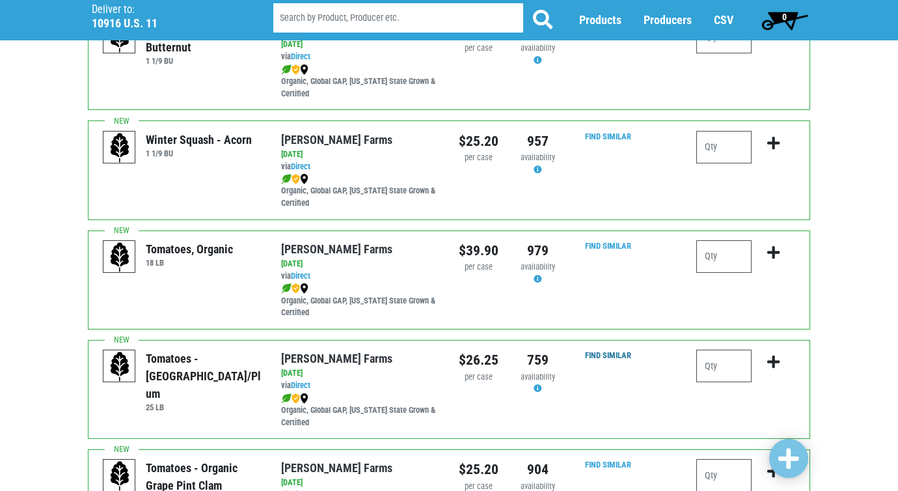
scroll to position [390, 0]
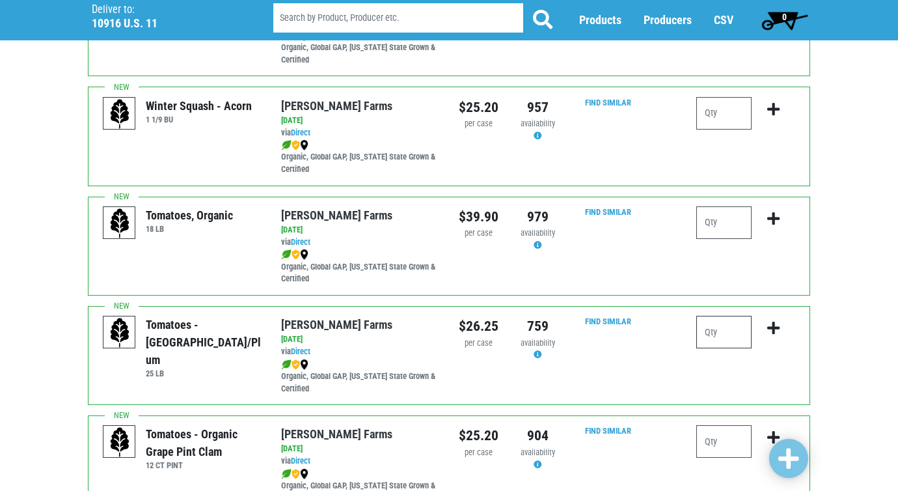
click at [723, 333] on input "number" at bounding box center [723, 332] width 55 height 33
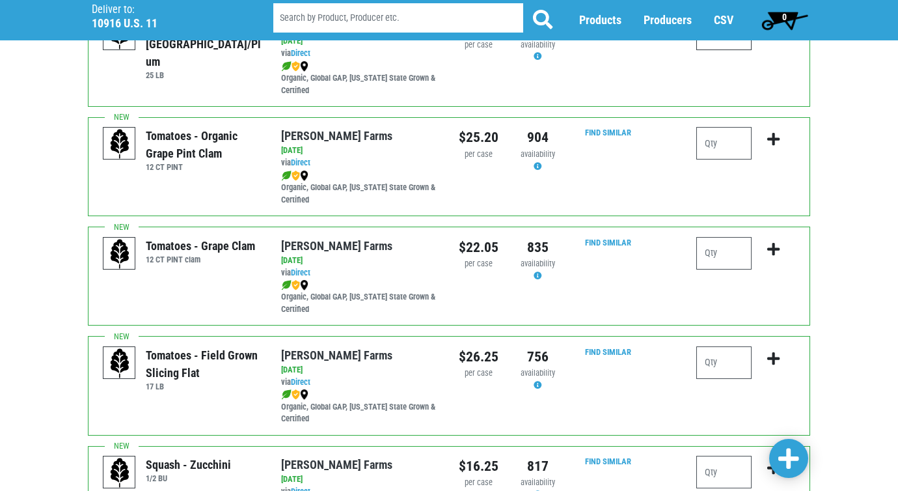
scroll to position [716, 0]
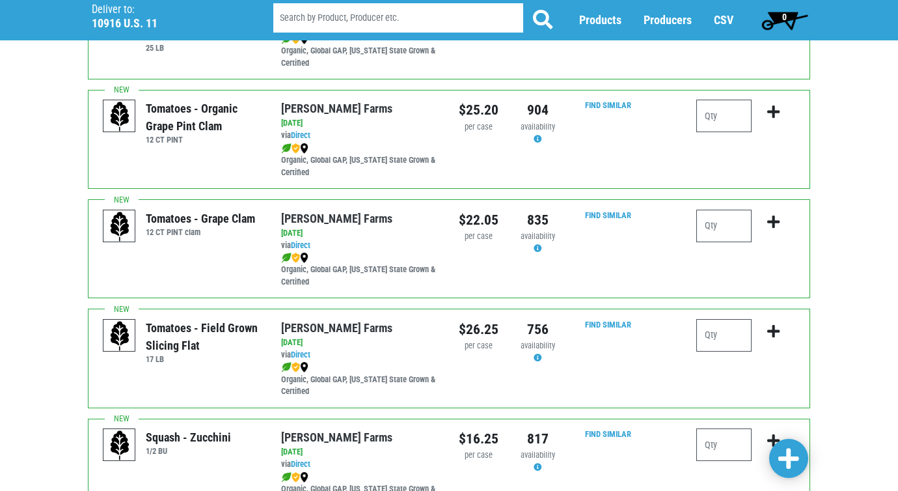
type input "1"
click at [727, 338] on input "number" at bounding box center [723, 335] width 55 height 33
type input "1"
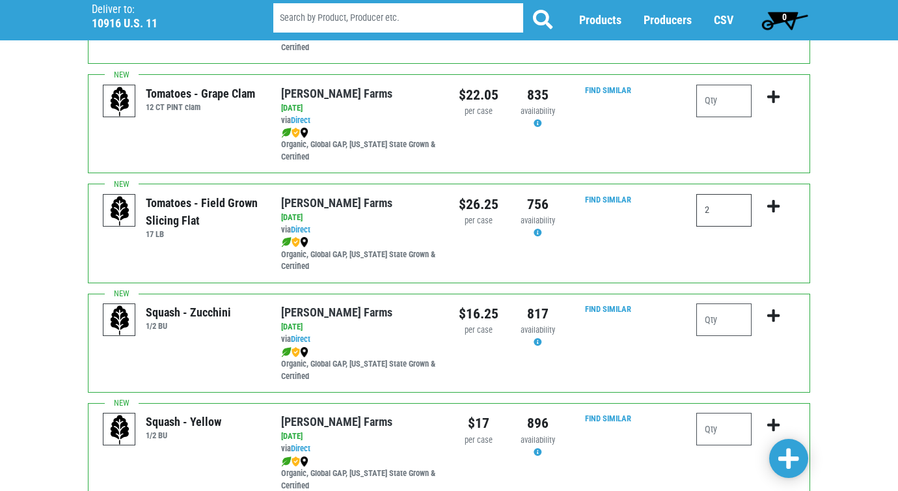
scroll to position [911, 0]
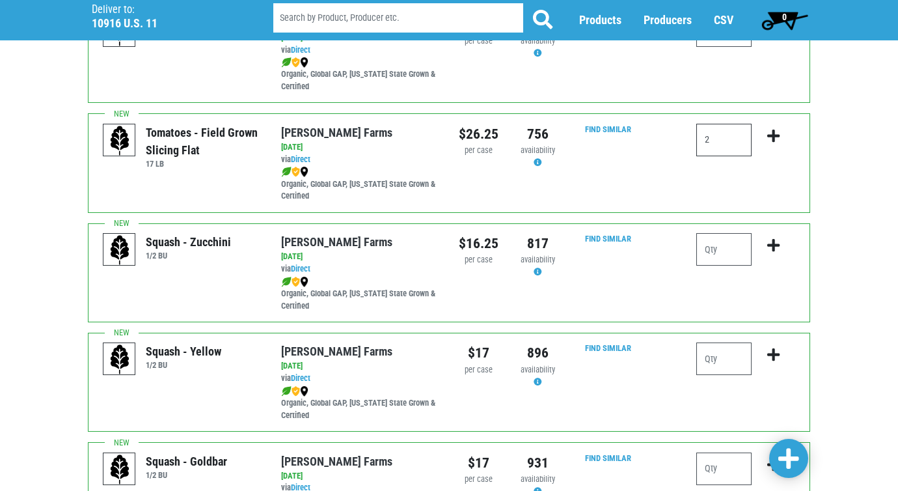
type input "2"
click at [702, 257] on input "number" at bounding box center [723, 249] width 55 height 33
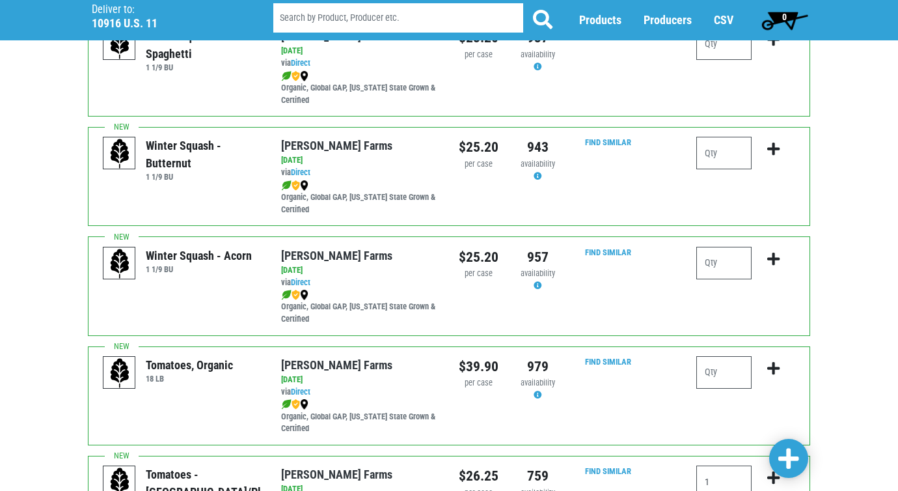
scroll to position [0, 0]
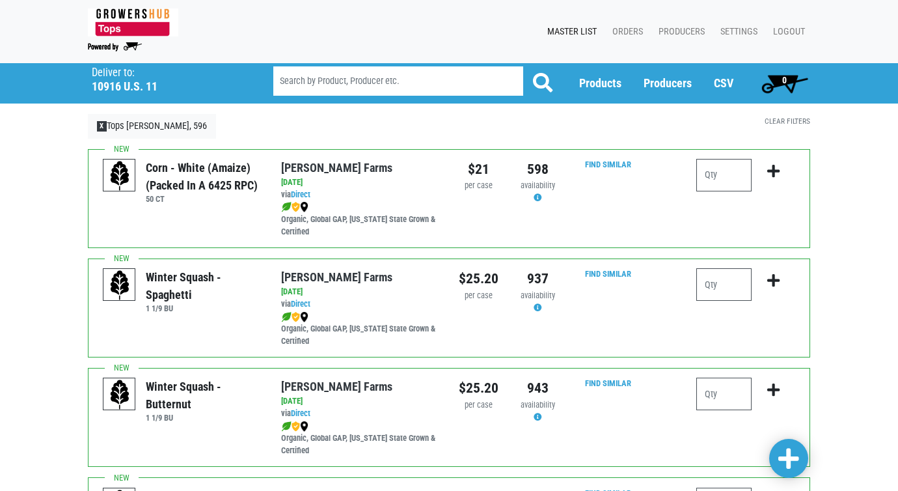
type input "1"
click at [729, 181] on input "number" at bounding box center [723, 175] width 55 height 33
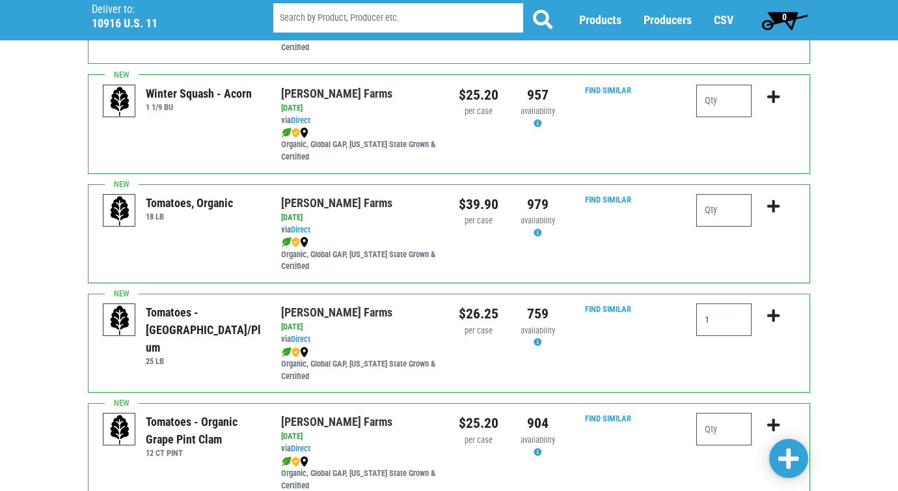
scroll to position [520, 0]
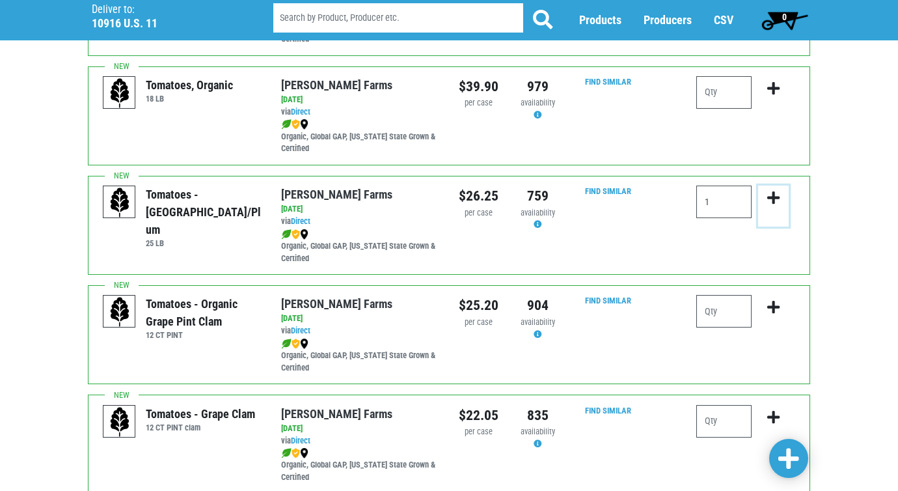
click at [770, 198] on icon "submit" at bounding box center [773, 198] width 12 height 14
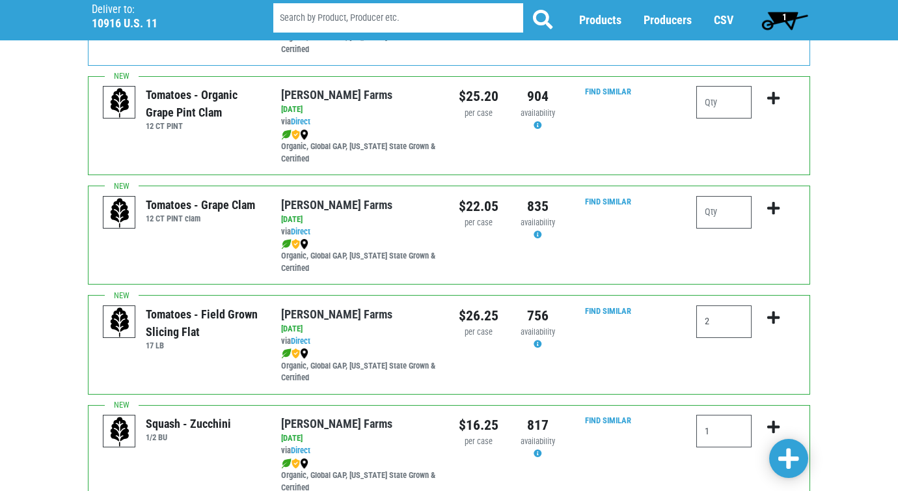
scroll to position [781, 0]
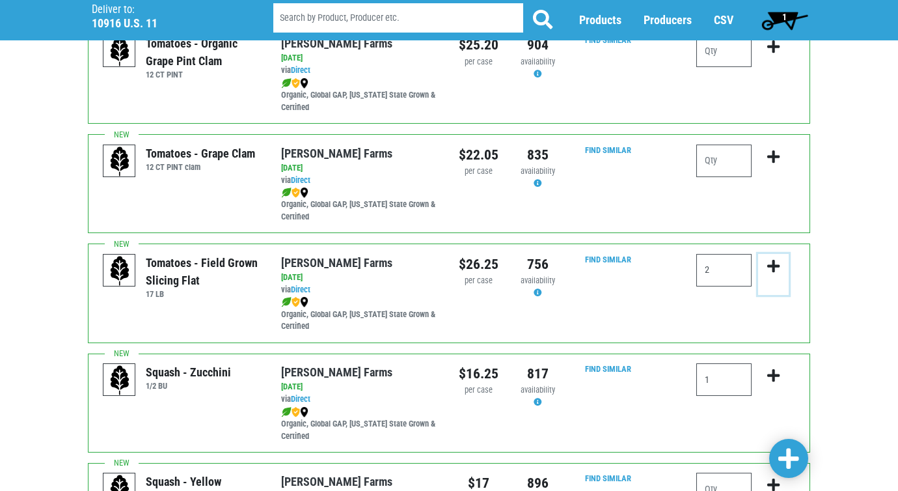
click at [770, 261] on icon "submit" at bounding box center [773, 266] width 12 height 14
click at [727, 269] on input "2" at bounding box center [723, 270] width 55 height 33
type input "2"
click at [772, 262] on icon "submit" at bounding box center [773, 266] width 12 height 14
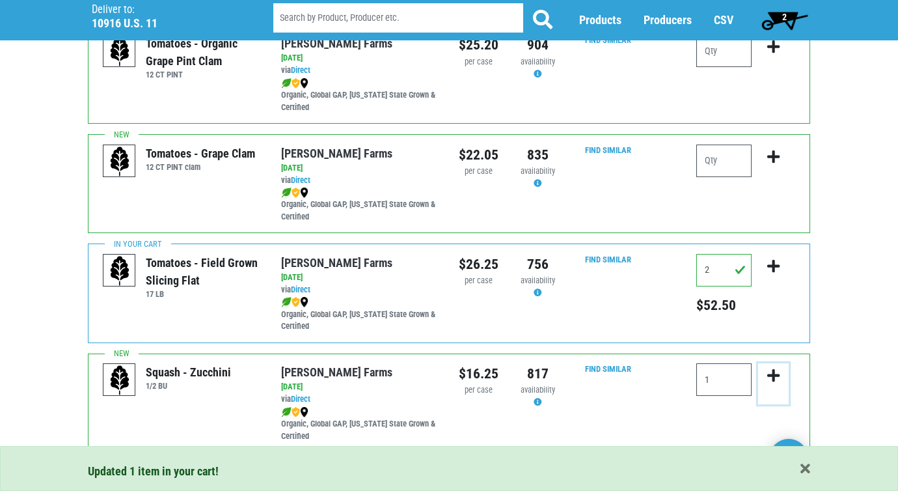
click at [774, 377] on icon "submit" at bounding box center [773, 375] width 12 height 14
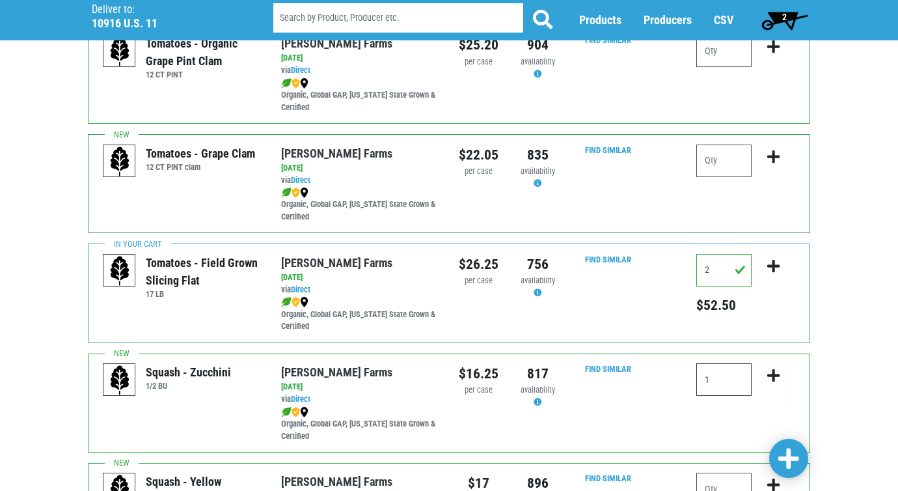
click at [725, 377] on input "1" at bounding box center [723, 379] width 55 height 33
type input "1"
click at [769, 371] on icon "submit" at bounding box center [773, 375] width 12 height 14
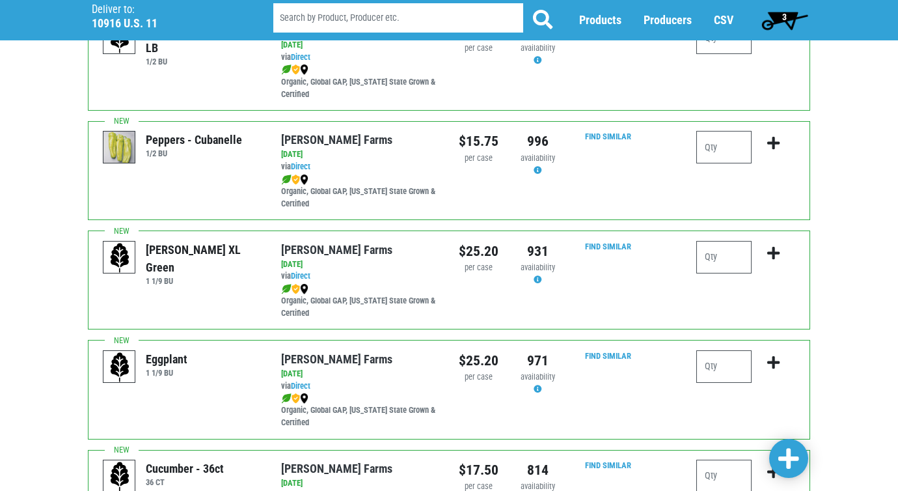
scroll to position [1561, 0]
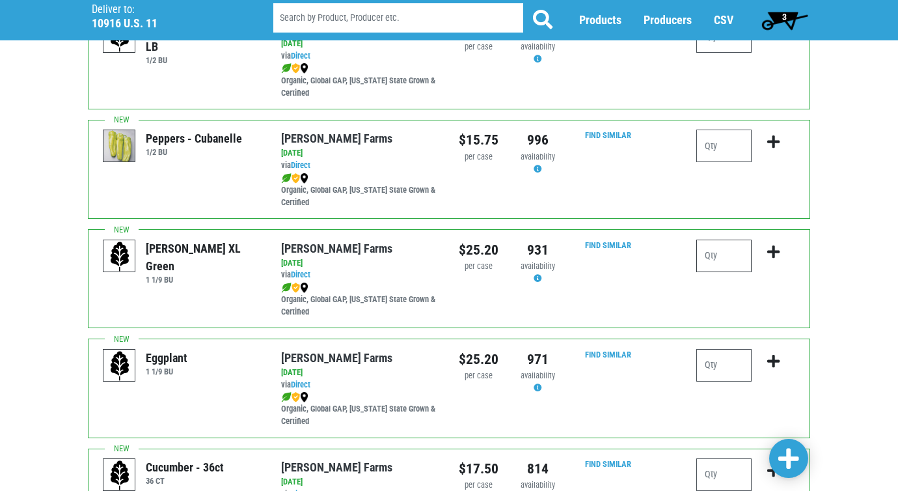
click at [719, 249] on input "number" at bounding box center [723, 255] width 55 height 33
type input "3"
click at [772, 252] on icon "submit" at bounding box center [773, 252] width 12 height 14
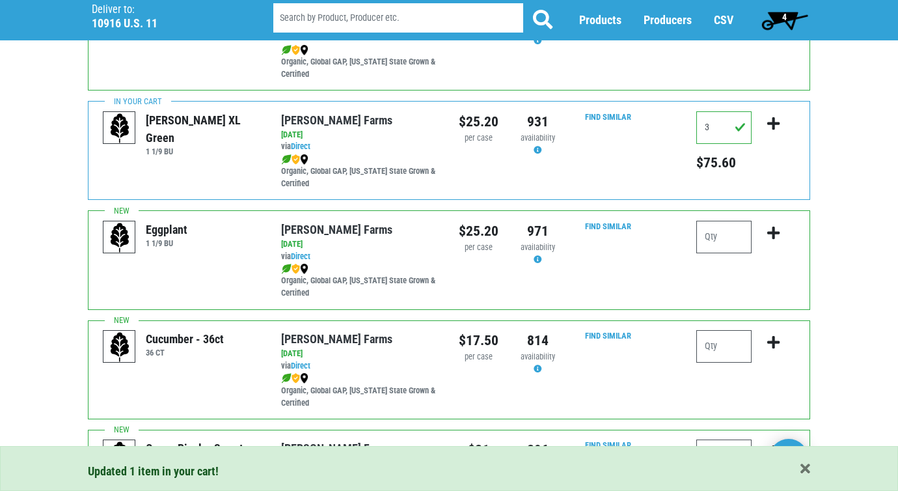
scroll to position [1692, 0]
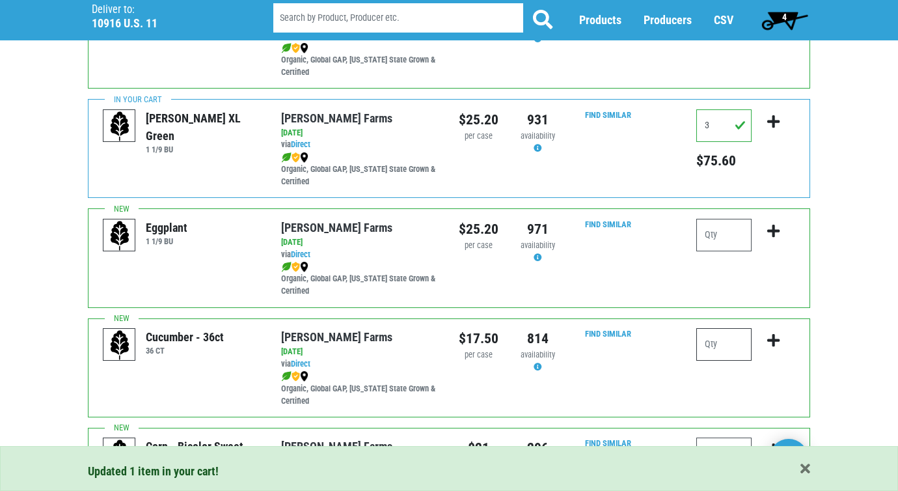
click at [732, 353] on input "number" at bounding box center [723, 344] width 55 height 33
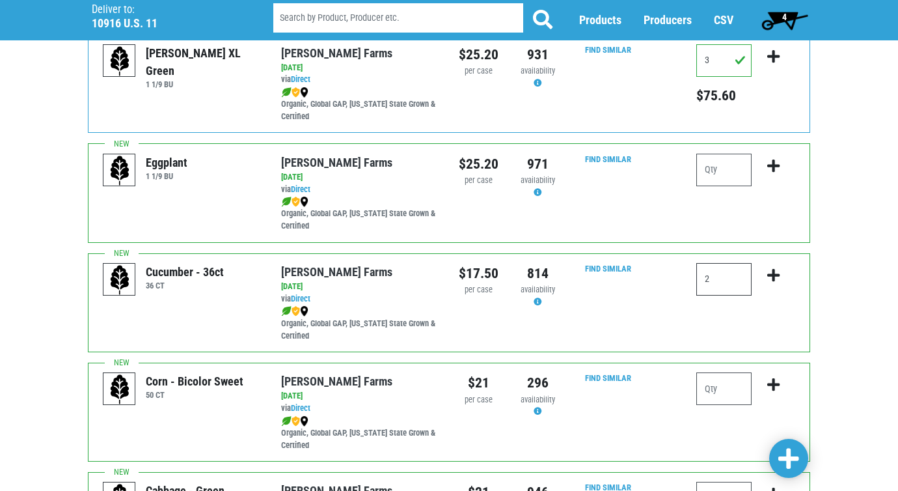
scroll to position [1822, 0]
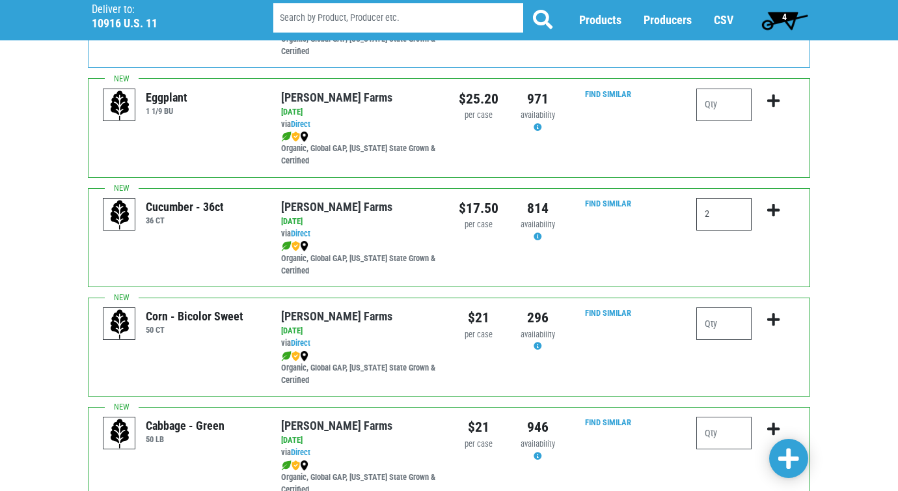
type input "2"
click at [733, 332] on input "number" at bounding box center [723, 323] width 55 height 33
type input "8"
click at [774, 314] on icon "submit" at bounding box center [773, 319] width 12 height 14
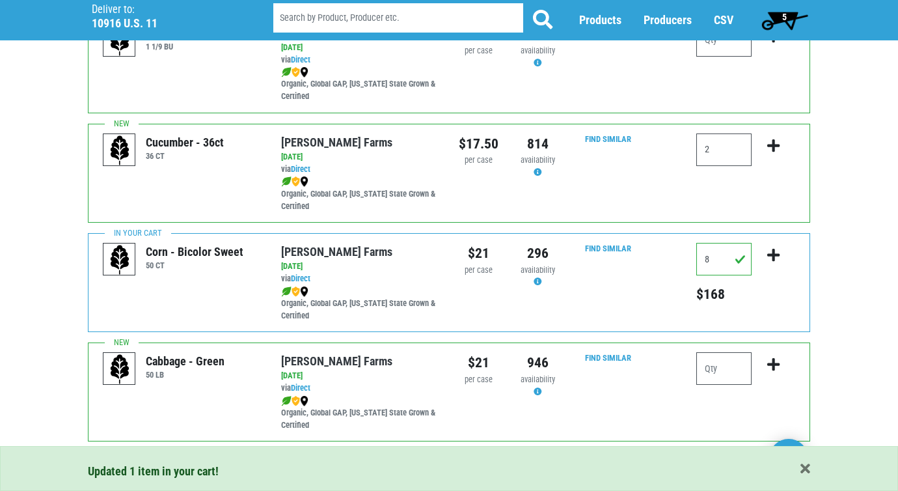
scroll to position [1919, 0]
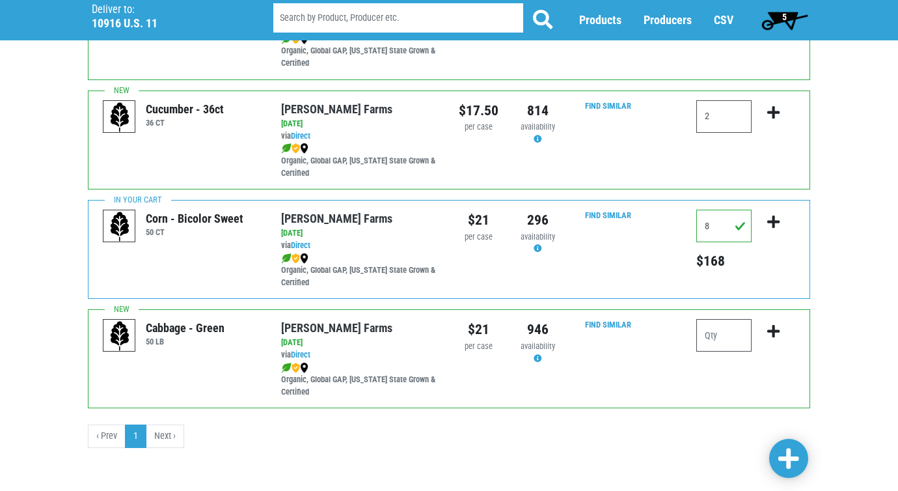
click at [162, 433] on li "Next ›" at bounding box center [165, 435] width 38 height 23
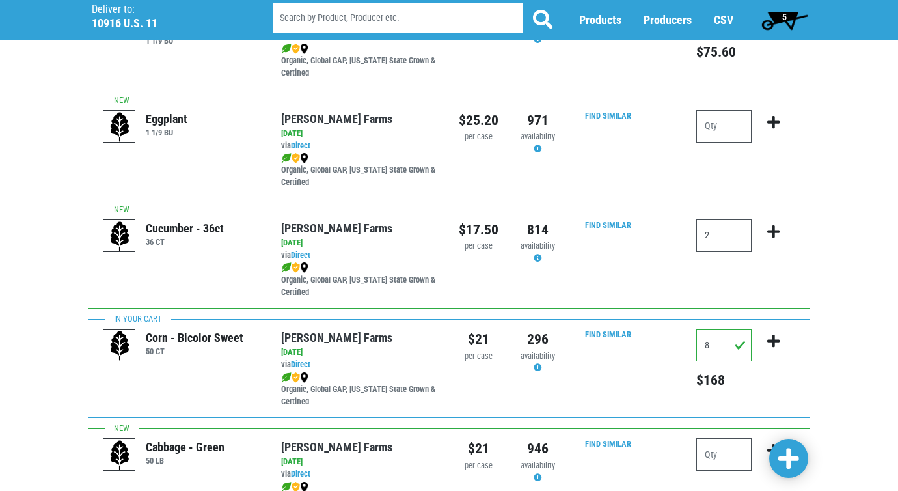
scroll to position [1789, 0]
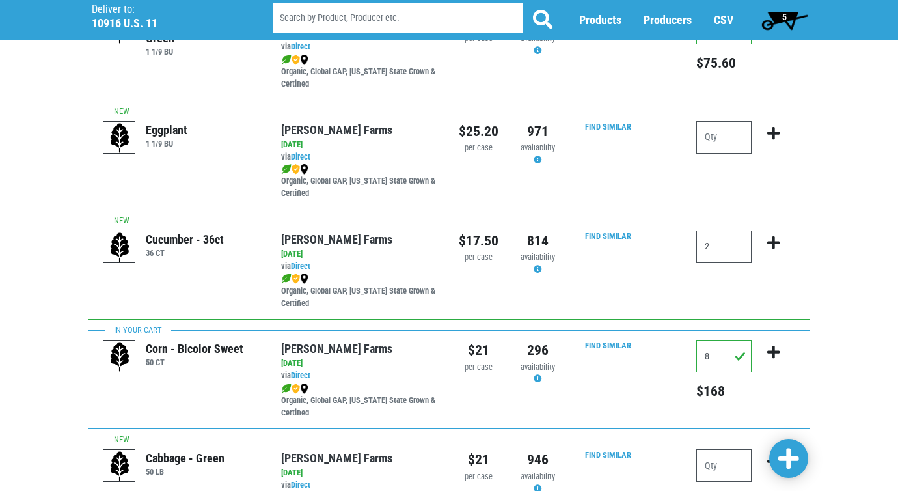
click at [791, 453] on span at bounding box center [788, 458] width 21 height 23
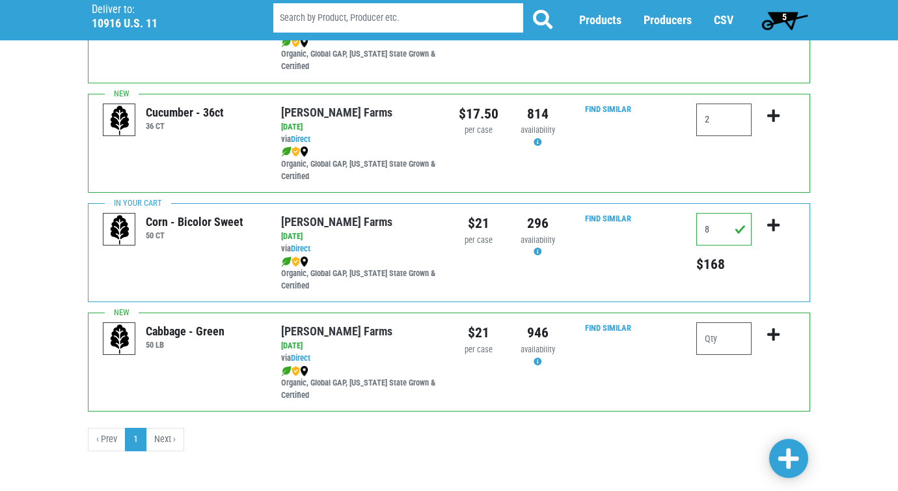
scroll to position [1919, 0]
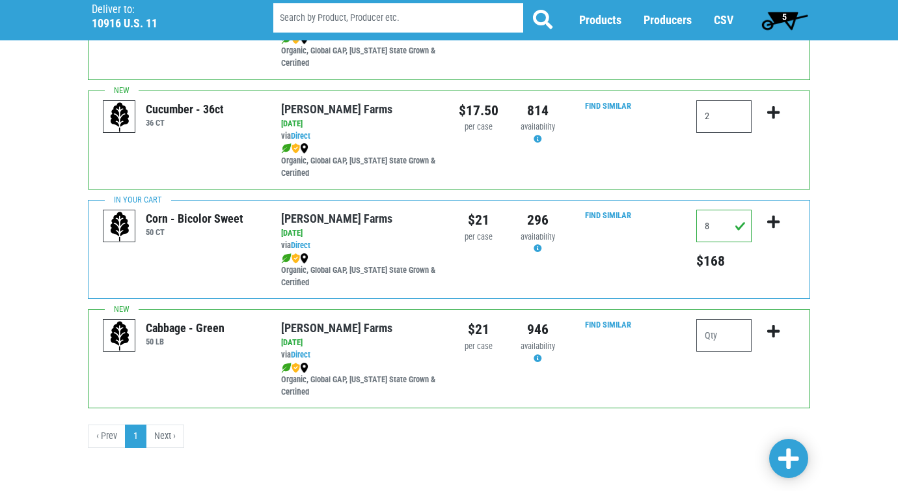
click at [787, 456] on span at bounding box center [788, 458] width 21 height 23
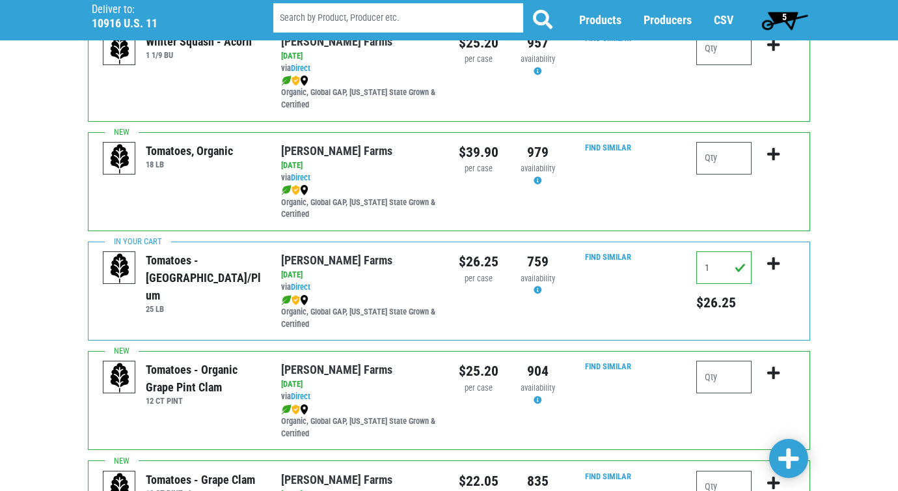
scroll to position [358, 0]
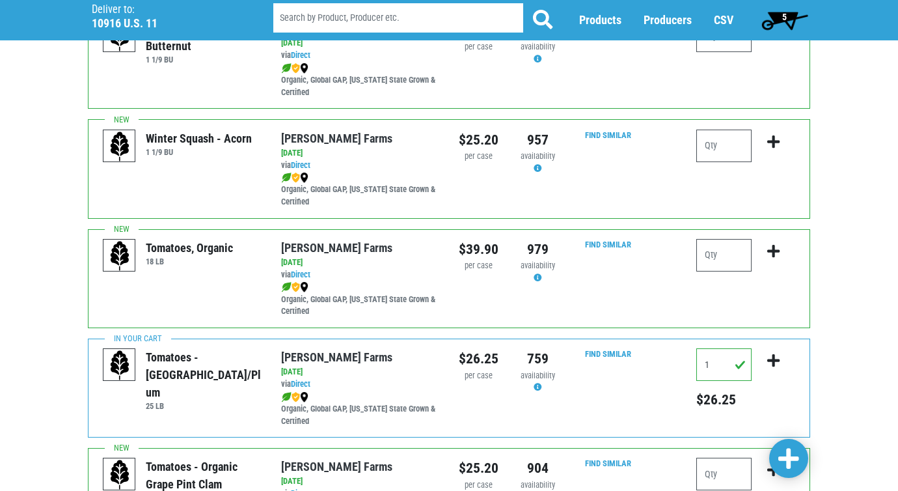
click at [791, 455] on span at bounding box center [788, 458] width 21 height 23
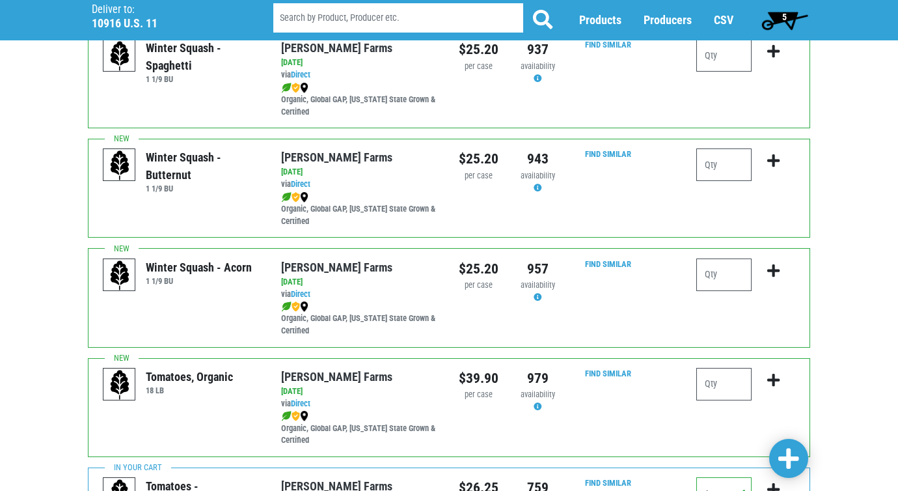
scroll to position [0, 0]
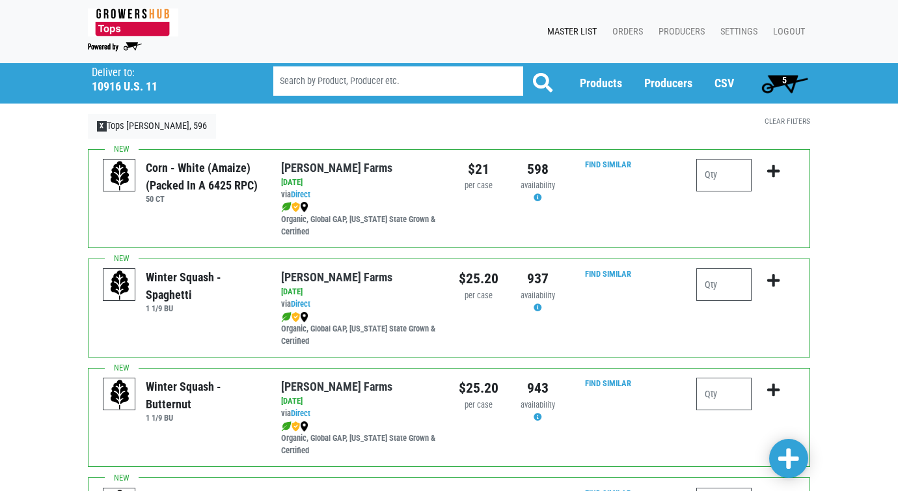
click at [776, 79] on span "5" at bounding box center [784, 83] width 58 height 26
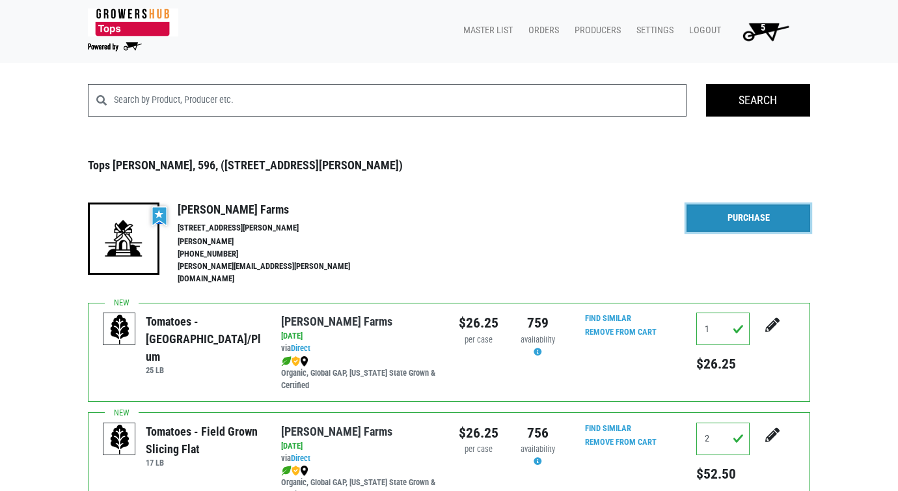
click at [757, 211] on link "Purchase" at bounding box center [748, 217] width 124 height 27
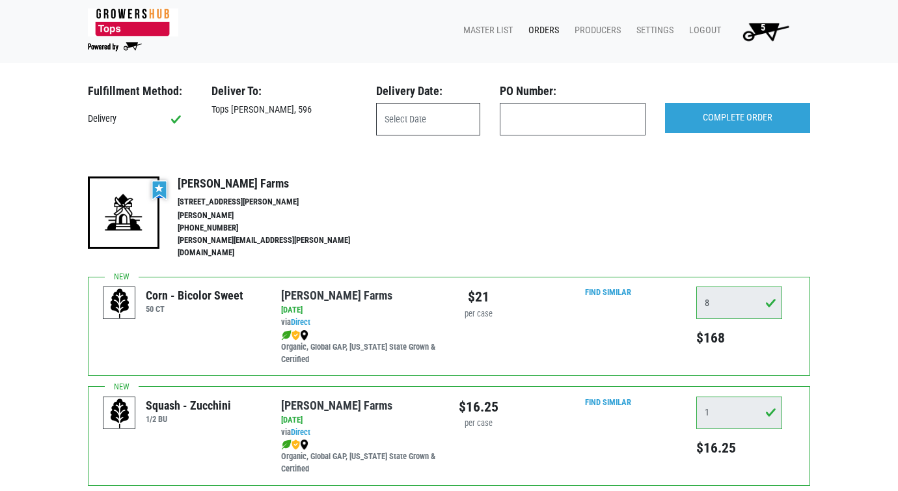
click at [411, 122] on input "text" at bounding box center [428, 119] width 104 height 33
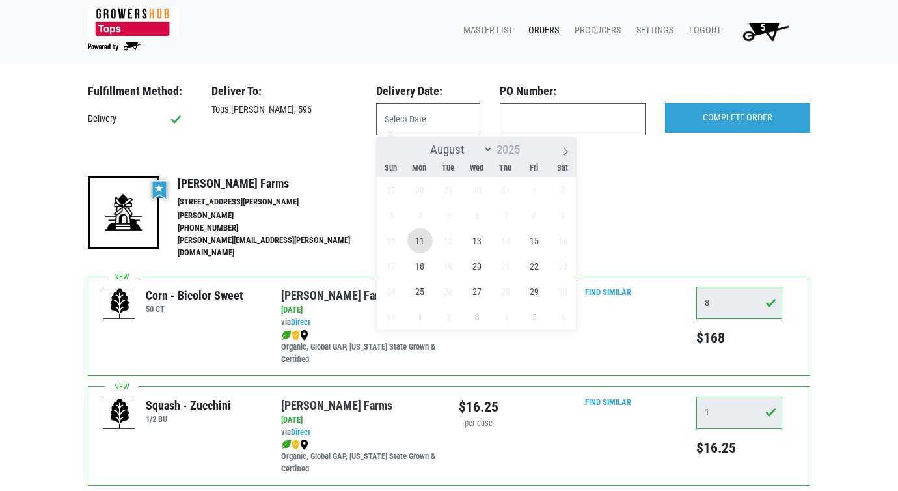
click at [422, 239] on span "11" at bounding box center [419, 240] width 25 height 25
type input "[DATE]"
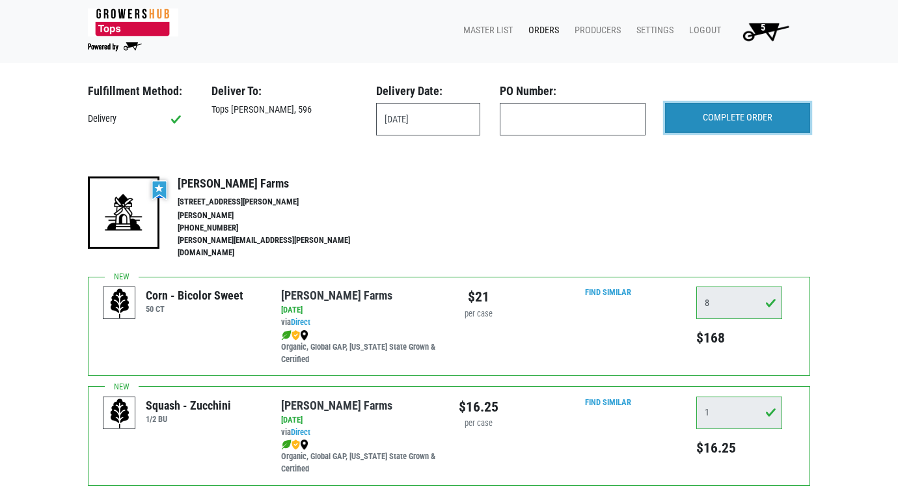
click at [736, 117] on input "COMPLETE ORDER" at bounding box center [737, 118] width 145 height 30
